Goal: Task Accomplishment & Management: Manage account settings

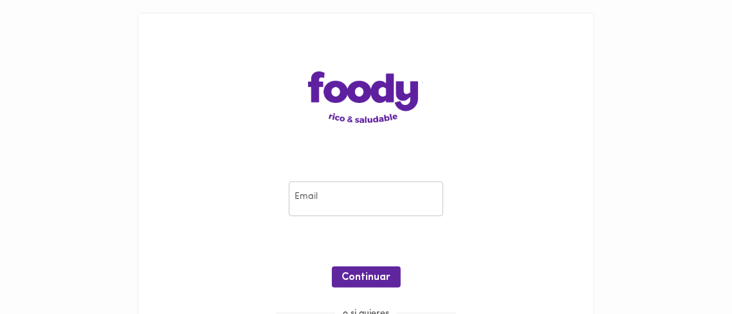
click at [421, 204] on input "email" at bounding box center [366, 198] width 154 height 35
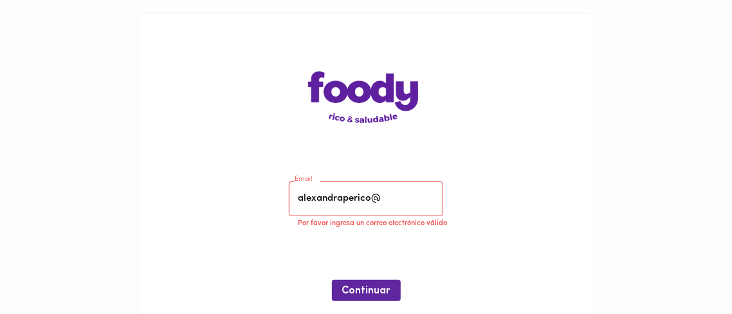
click at [410, 197] on input "alexandraperico@" at bounding box center [366, 198] width 154 height 35
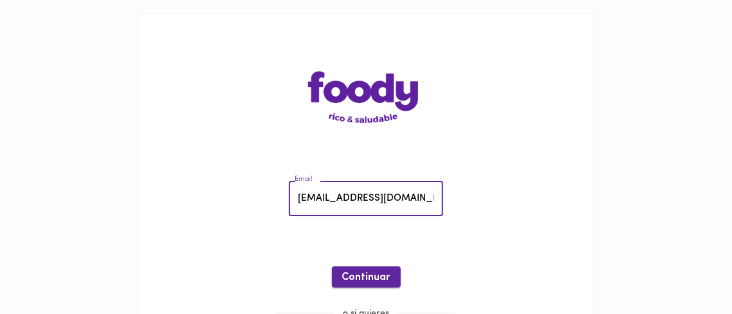
type input "[EMAIL_ADDRESS][DOMAIN_NAME]"
click at [359, 276] on span "Continuar" at bounding box center [366, 277] width 48 height 12
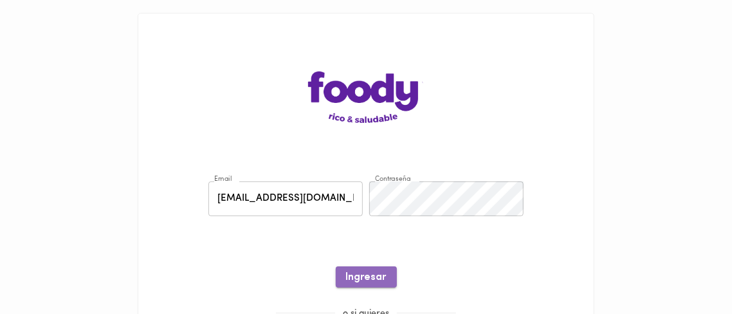
click at [369, 280] on span "Ingresar" at bounding box center [366, 277] width 41 height 12
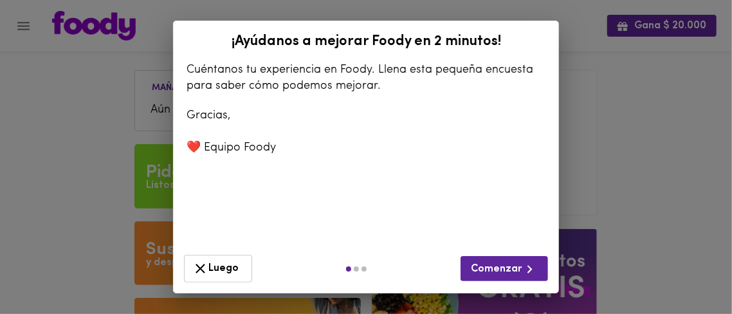
click at [212, 268] on span "Luego" at bounding box center [217, 269] width 51 height 16
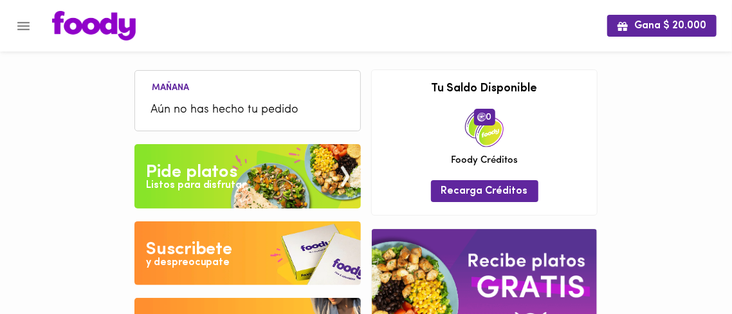
click at [20, 28] on icon "Menu" at bounding box center [23, 26] width 16 height 16
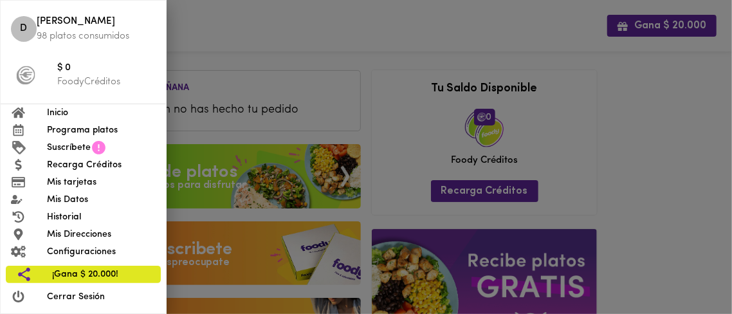
click at [72, 198] on span "Mis Datos" at bounding box center [101, 200] width 109 height 14
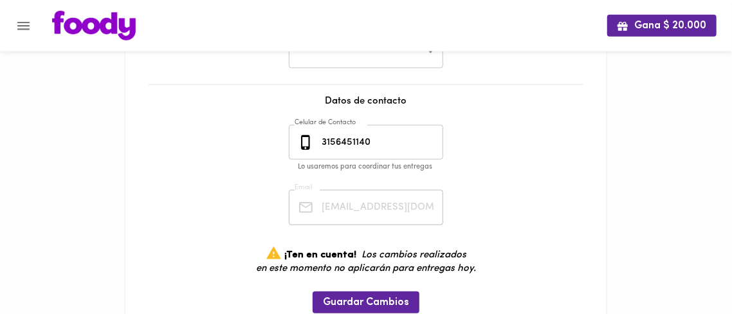
scroll to position [270, 0]
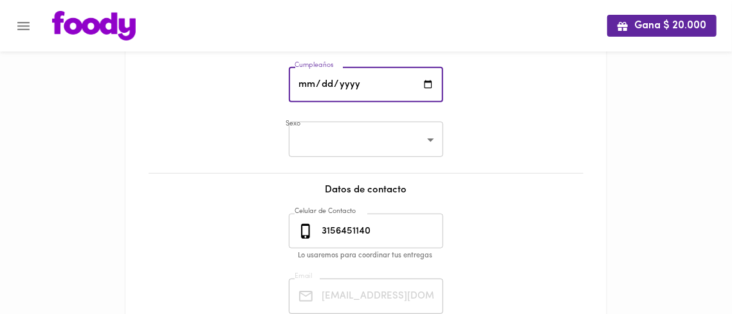
click at [300, 89] on input "date" at bounding box center [366, 85] width 154 height 35
type input "[DATE]"
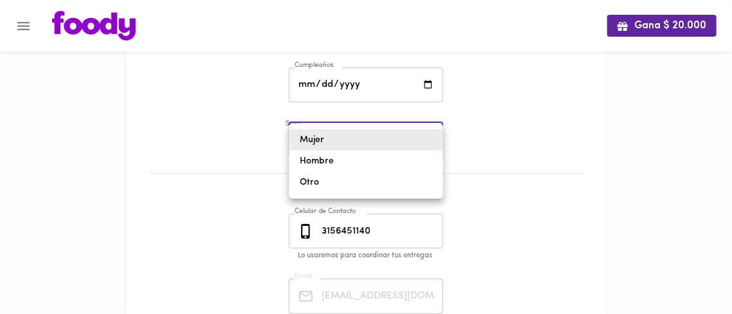
click at [416, 143] on body "Gana $ 20.000 Mis Datos Datos Personales Nombre [PERSON_NAME] Nombre Tipo Docum…" at bounding box center [366, 95] width 732 height 731
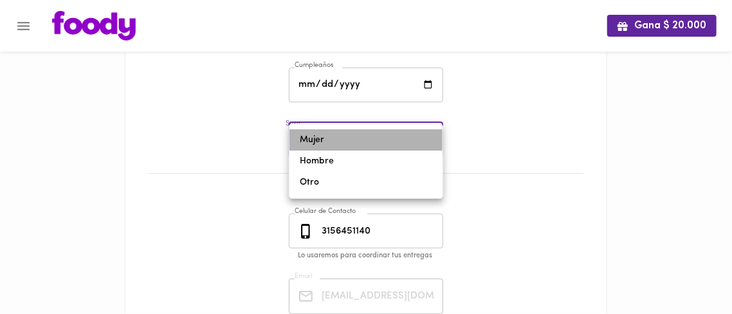
click at [391, 143] on li "Mujer" at bounding box center [365, 139] width 153 height 21
type input "[DEMOGRAPHIC_DATA]"
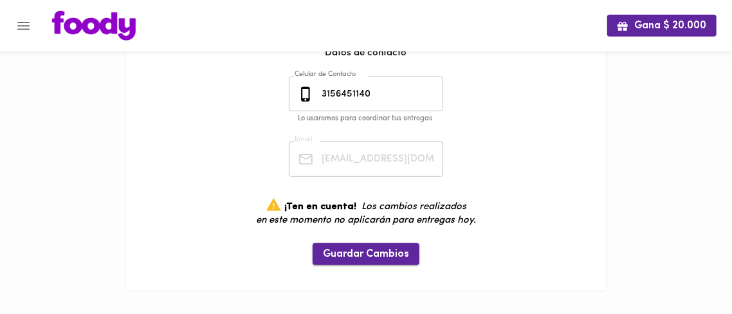
scroll to position [415, 0]
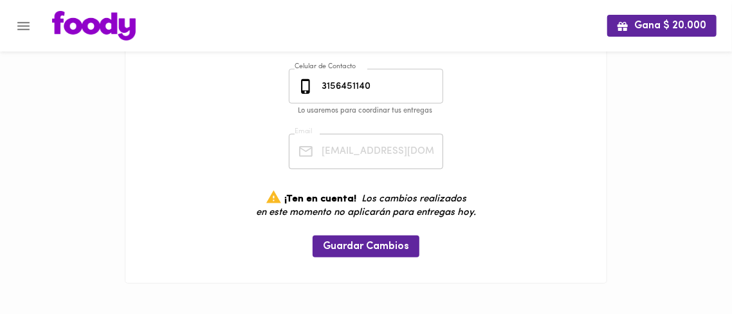
click at [388, 234] on div at bounding box center [365, 232] width 455 height 6
click at [391, 246] on span "Guardar Cambios" at bounding box center [366, 247] width 86 height 12
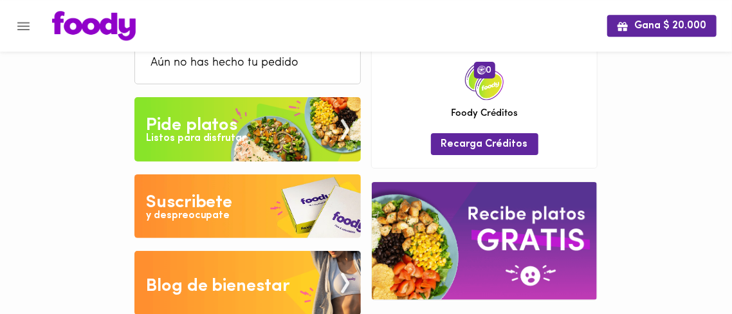
scroll to position [68, 0]
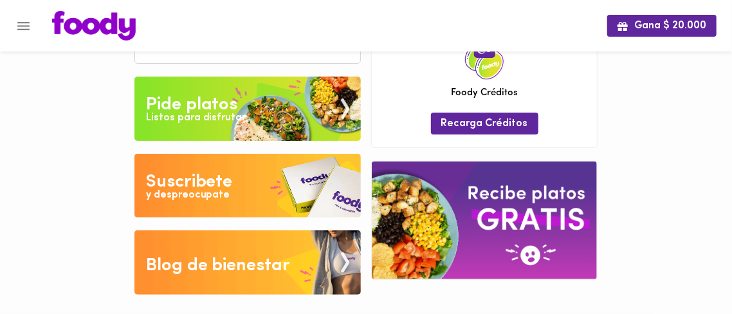
click at [237, 185] on img at bounding box center [247, 186] width 226 height 64
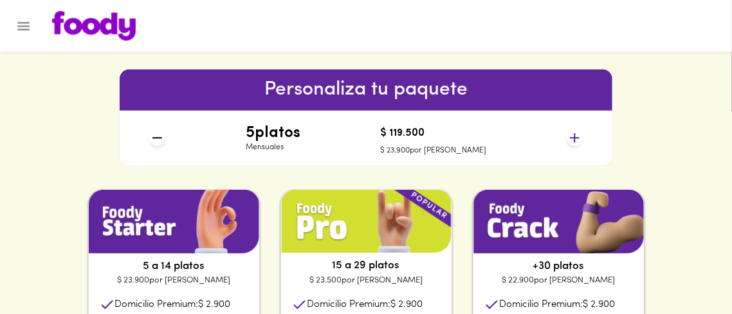
scroll to position [540, 0]
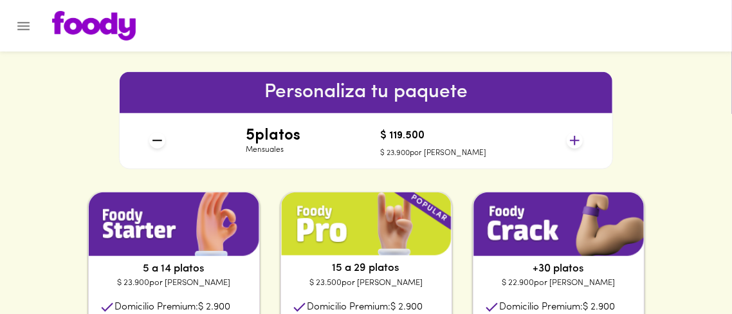
click at [571, 142] on icon at bounding box center [575, 141] width 16 height 16
click at [697, 165] on div "Personaliza tu paquete 6 platos Mensuales $ 143.400 $ 23.900 por plato" at bounding box center [366, 120] width 732 height 143
click at [677, 71] on div "Personaliza tu paquete 6 platos Mensuales $ 143.400 $ 23.900 por plato" at bounding box center [366, 120] width 732 height 143
click at [574, 140] on icon at bounding box center [575, 141] width 10 height 10
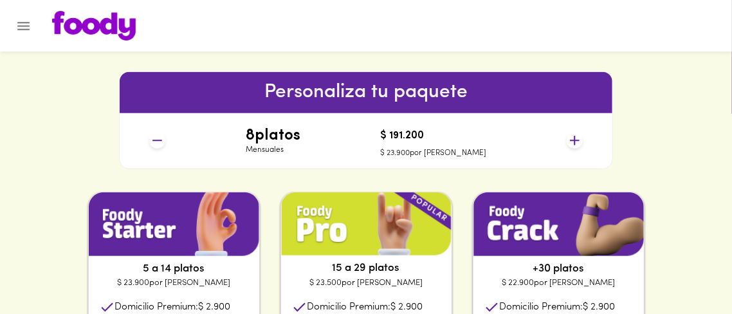
click at [574, 140] on icon at bounding box center [575, 141] width 10 height 10
click at [578, 140] on icon at bounding box center [575, 141] width 16 height 16
